Goal: Information Seeking & Learning: Learn about a topic

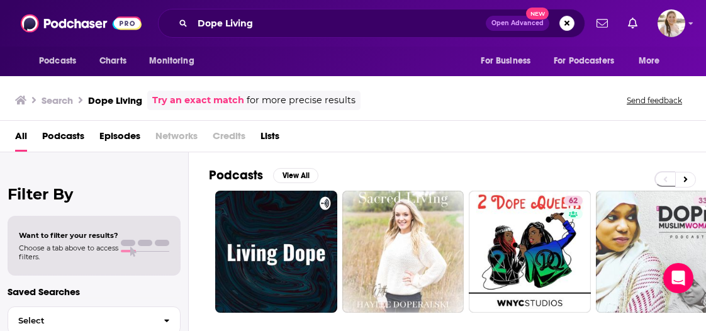
scroll to position [315, 0]
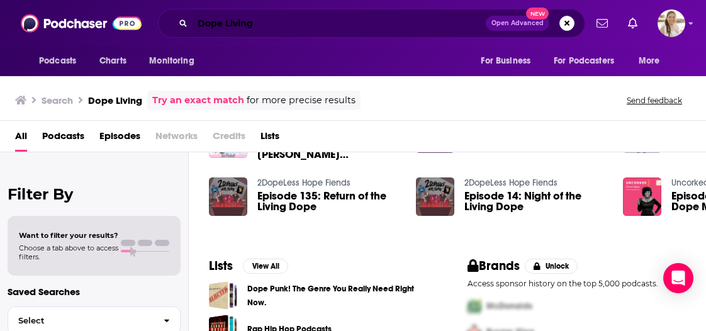
click at [285, 26] on input "Dope Living" at bounding box center [339, 23] width 293 height 20
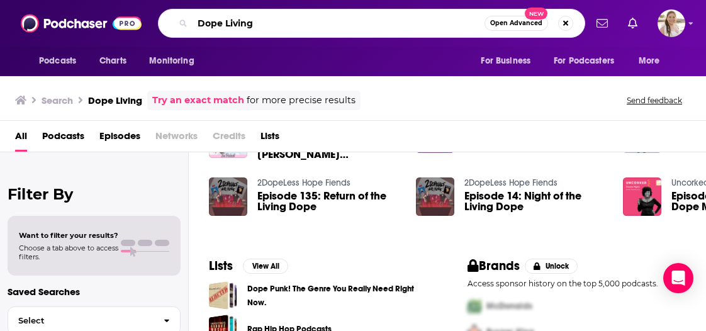
click at [285, 26] on input "Dope Living" at bounding box center [339, 23] width 292 height 20
type input "better! with dr [PERSON_NAME]"
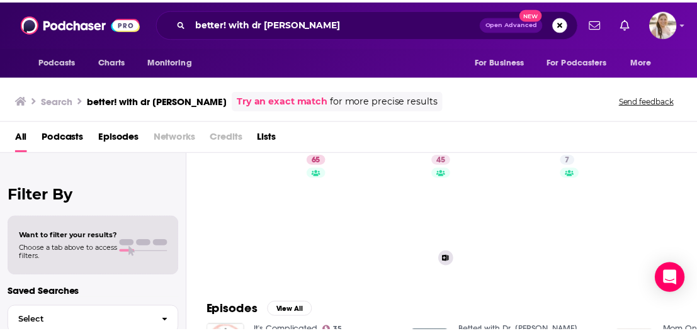
scroll to position [41, 0]
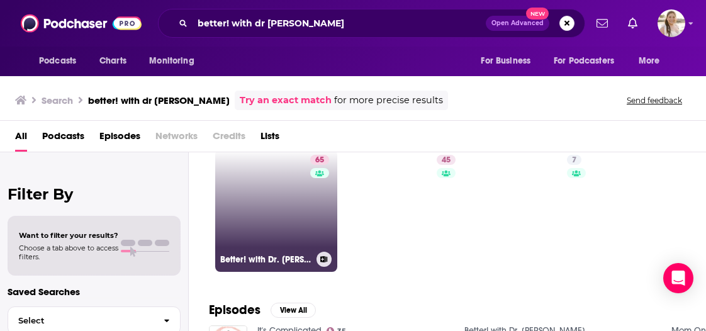
click at [312, 192] on div "65" at bounding box center [321, 203] width 22 height 97
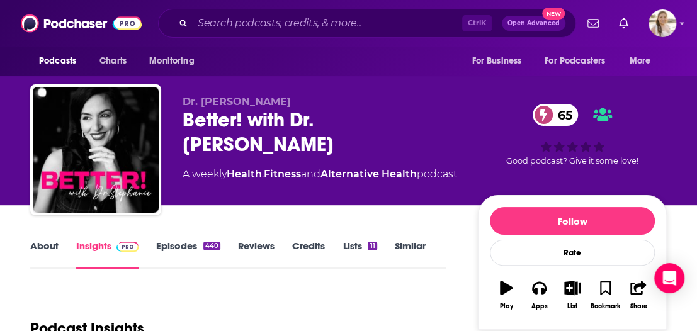
scroll to position [126, 0]
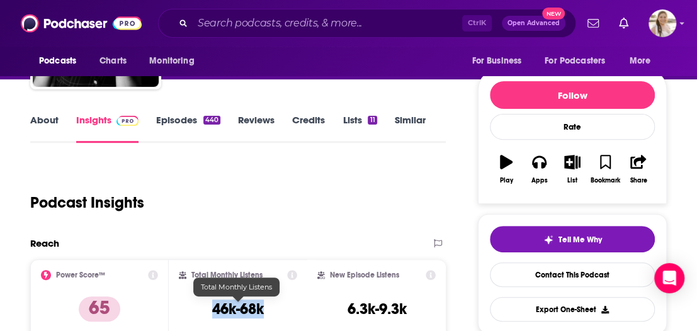
drag, startPoint x: 215, startPoint y: 309, endPoint x: 276, endPoint y: 309, distance: 61.7
click at [276, 309] on div "Total Monthly Listens 46k-68k" at bounding box center [238, 299] width 118 height 58
